Goal: Ask a question: Seek information or help from site administrators or community

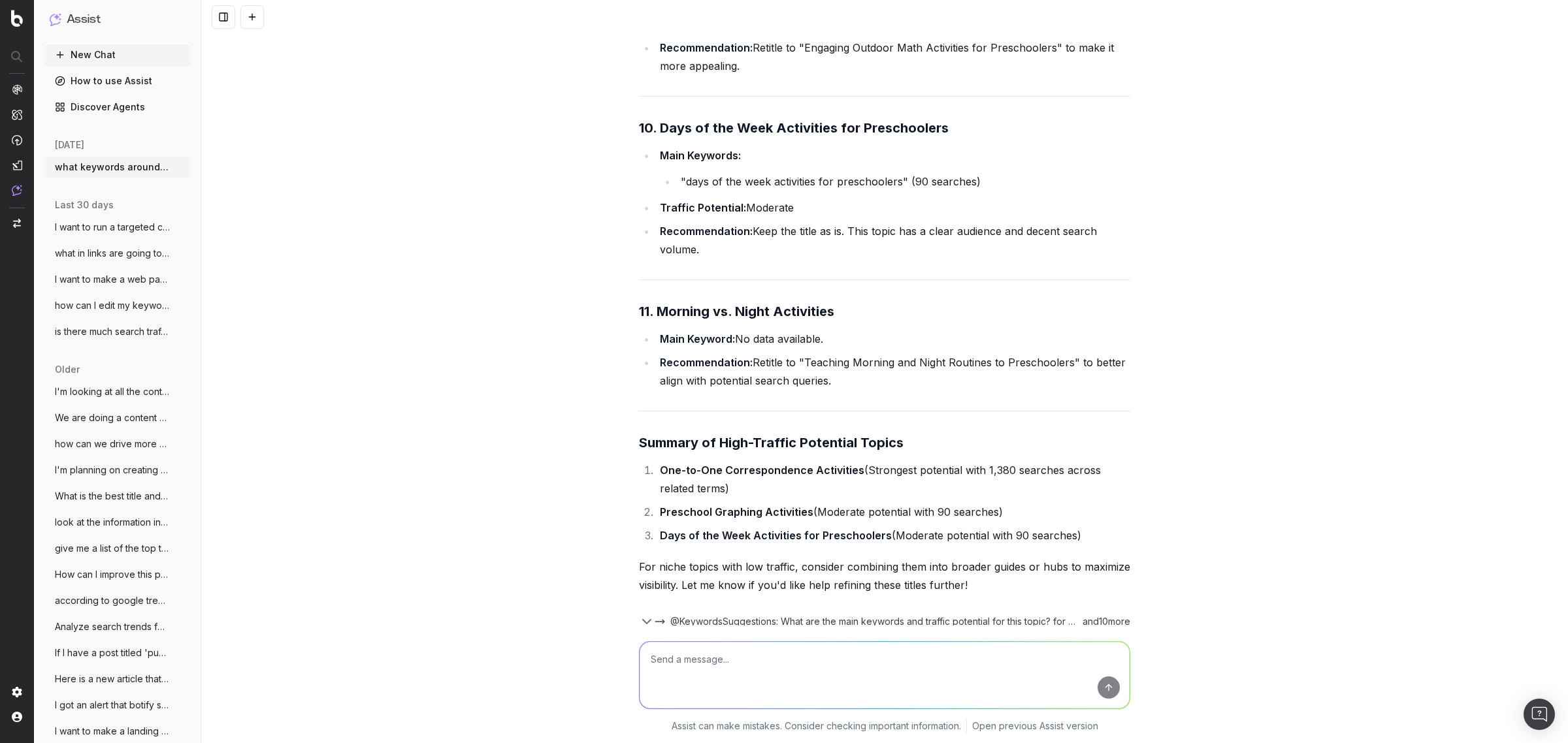
scroll to position [4662, 0]
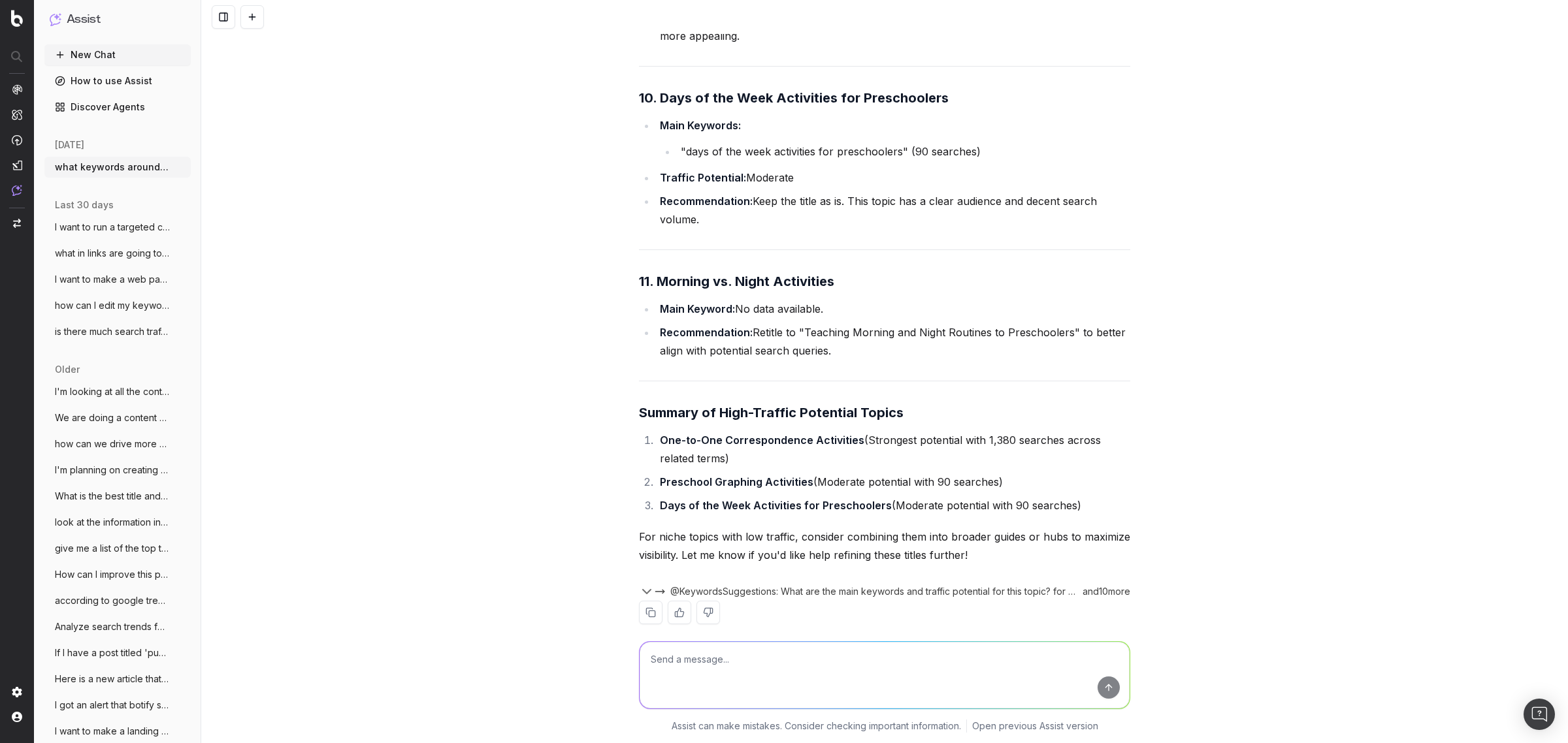
click at [812, 677] on textarea at bounding box center [885, 675] width 490 height 67
type textarea "Make me a new list of topics based on your suggestions starting with the highes…"
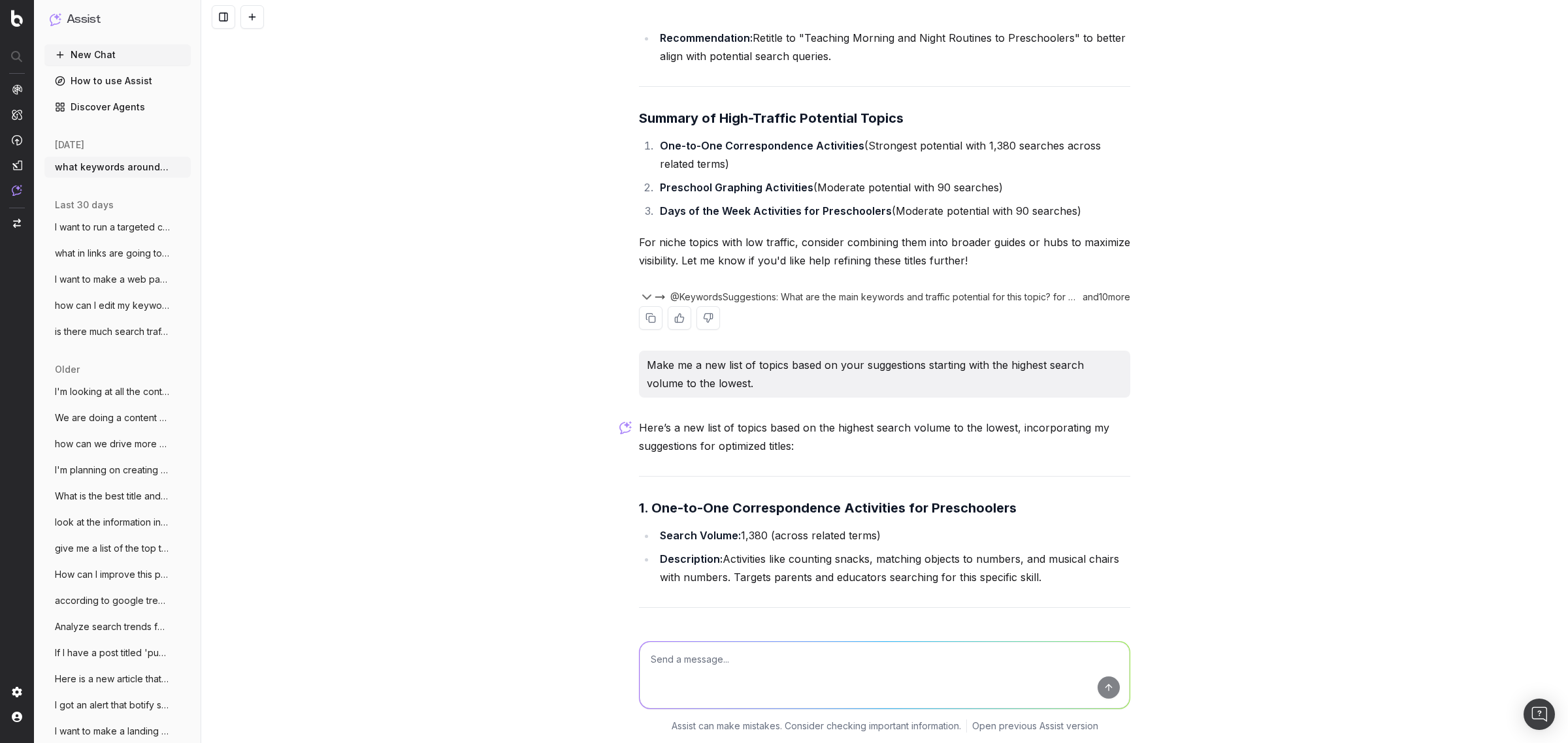
scroll to position [5176, 0]
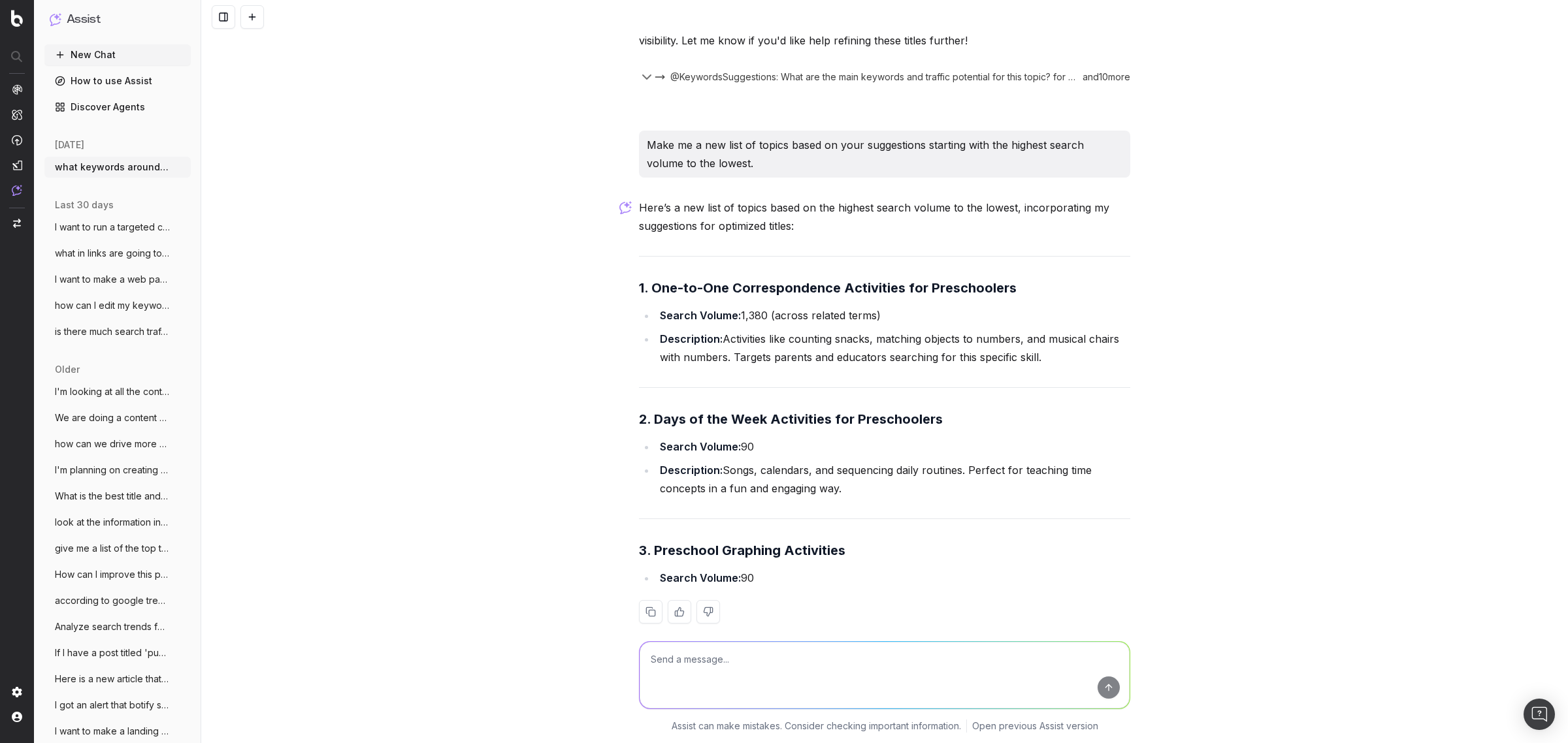
click at [715, 686] on textarea at bounding box center [885, 675] width 490 height 67
type textarea "k"
type textarea "you only gave me three is this it or is there more?"
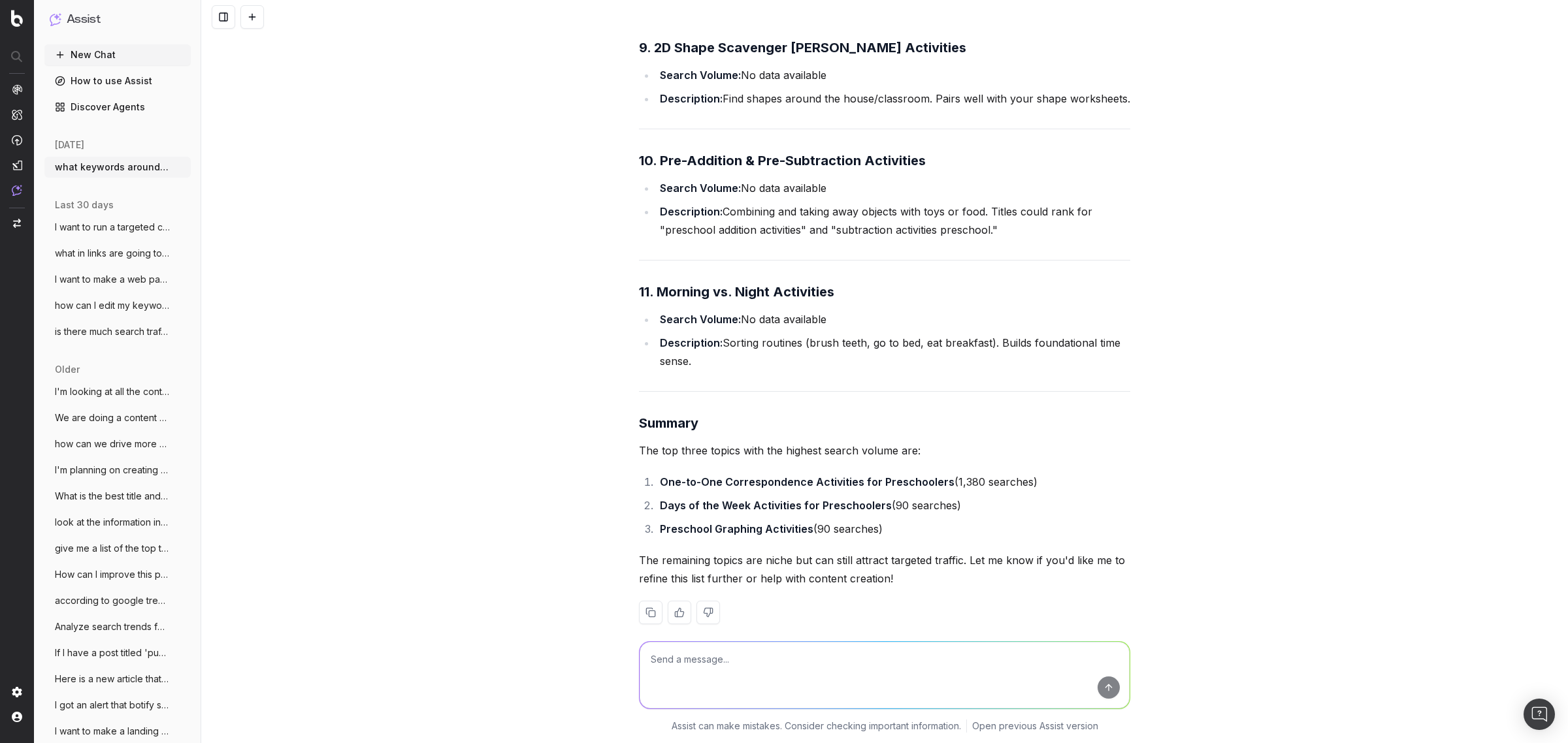
scroll to position [6965, 0]
type textarea "Are there any high search volume posts we can make on the subject of preschool …"
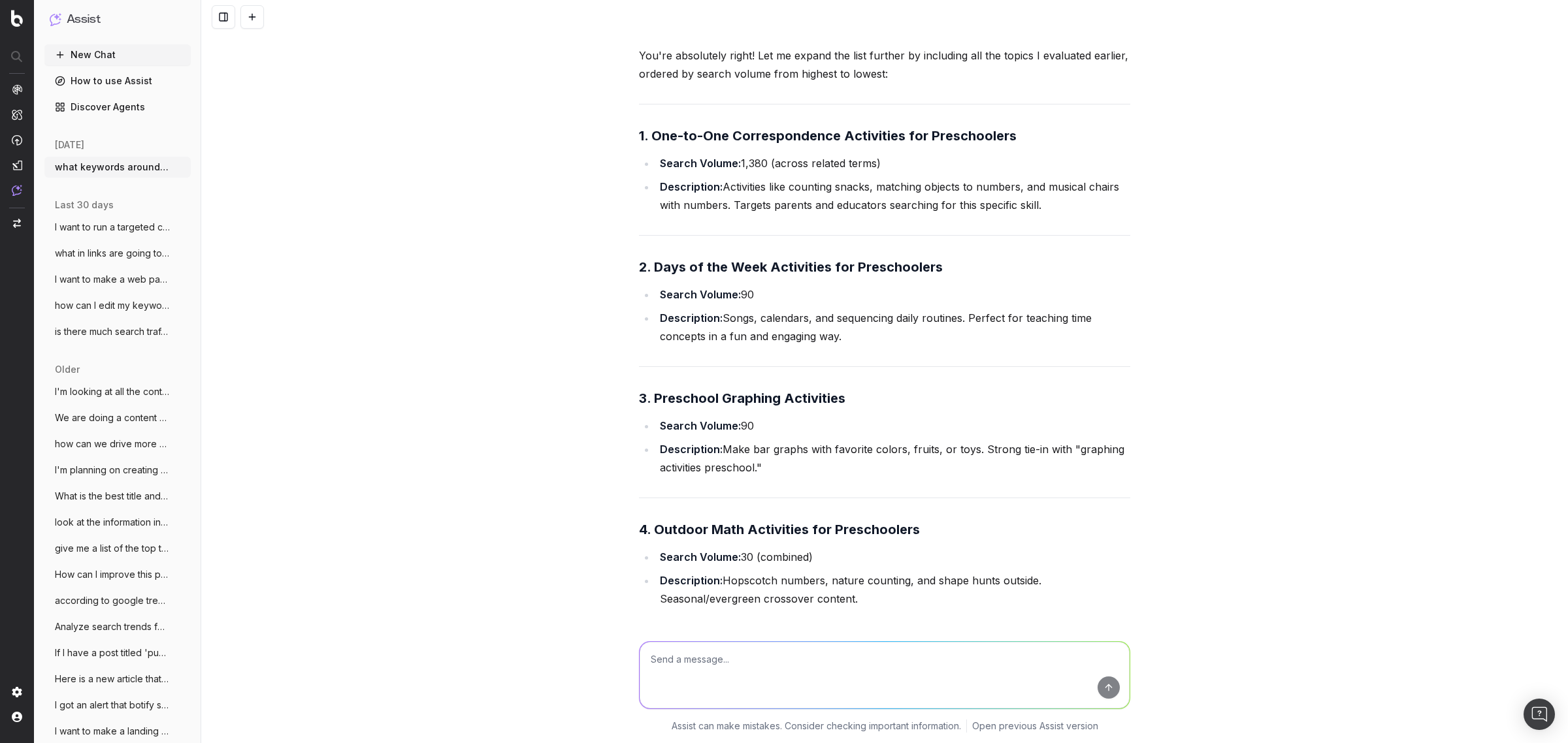
scroll to position [5775, 0]
